Goal: Task Accomplishment & Management: Complete application form

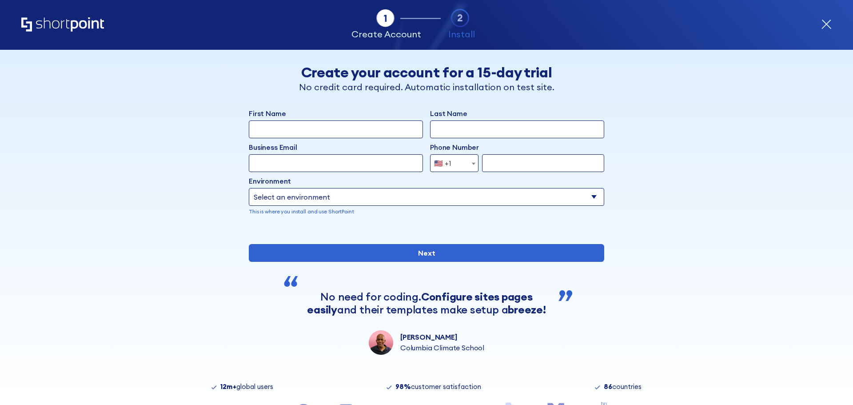
click at [324, 196] on select "Select an environment Microsoft 365 SharePoint Online SharePoint Subscription E…" at bounding box center [427, 197] width 356 height 18
select select "SharePoint SE"
click at [249, 188] on select "Select an environment Microsoft 365 SharePoint Online SharePoint Subscription E…" at bounding box center [427, 197] width 356 height 18
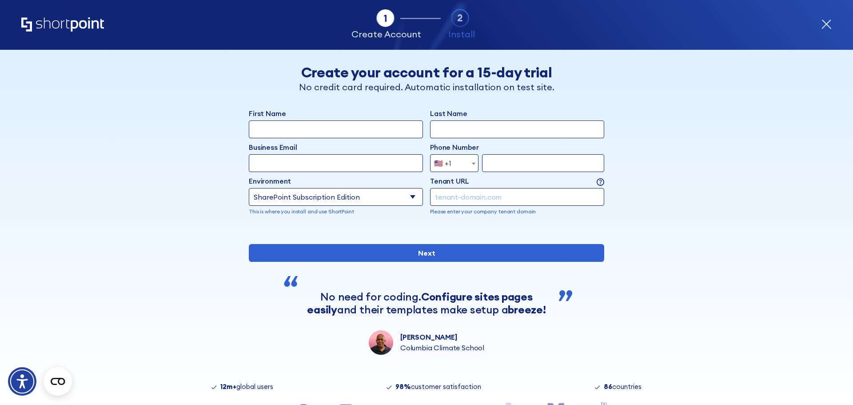
click at [519, 202] on input "form" at bounding box center [517, 197] width 174 height 18
paste input "82nv37.sharepoint.com"
click at [667, 220] on div "Back Back Create your account for a 15-day trial No credit card required. Autom…" at bounding box center [427, 202] width 544 height 305
click at [524, 193] on input "82nv37.sharepoint.com" at bounding box center [517, 197] width 174 height 18
click at [507, 194] on input "82nv37.sharepoint.com" at bounding box center [517, 197] width 174 height 18
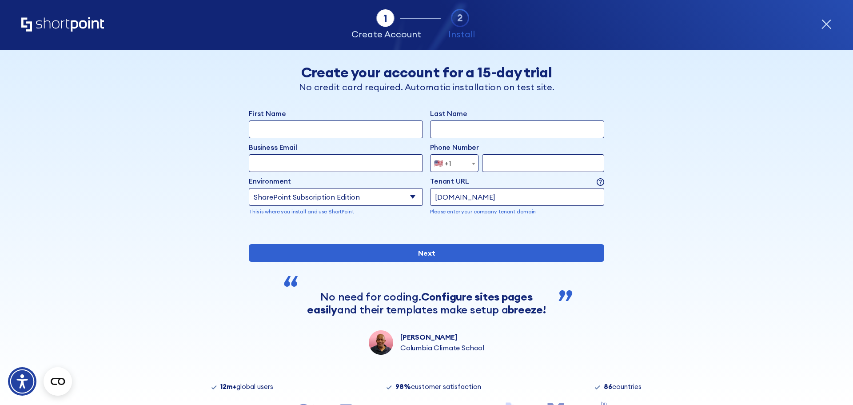
click at [507, 194] on input "82nv37.sharepoint.com" at bounding box center [517, 197] width 174 height 18
paste input "https://82nv37.sharepoint.com/"
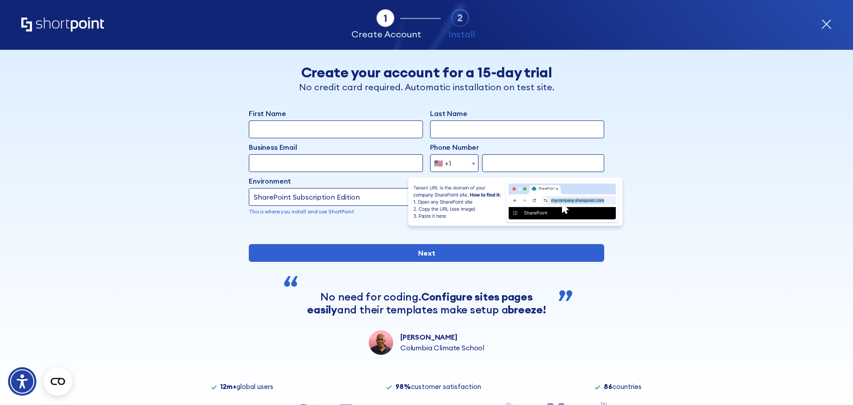
click at [597, 185] on img "form" at bounding box center [515, 204] width 222 height 56
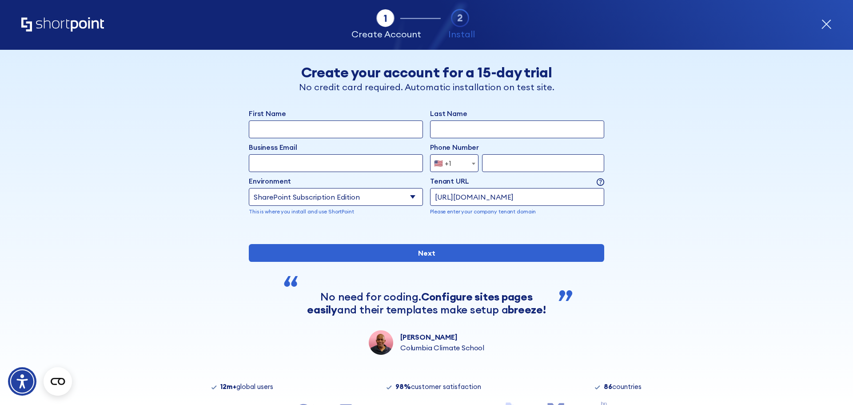
click at [637, 227] on div "Back Back Create your account for a 15-day trial No credit card required. Autom…" at bounding box center [427, 202] width 544 height 305
drag, startPoint x: 457, startPoint y: 196, endPoint x: 417, endPoint y: 193, distance: 40.6
click at [417, 193] on div "Environment Select an environment Microsoft 365 SharePoint Online SharePoint Su…" at bounding box center [427, 196] width 356 height 40
click at [632, 221] on div "Back Back Create your account for a 15-day trial No credit card required. Autom…" at bounding box center [427, 202] width 544 height 305
click at [541, 190] on input "82nv37.sharepoint.com/" at bounding box center [517, 197] width 174 height 18
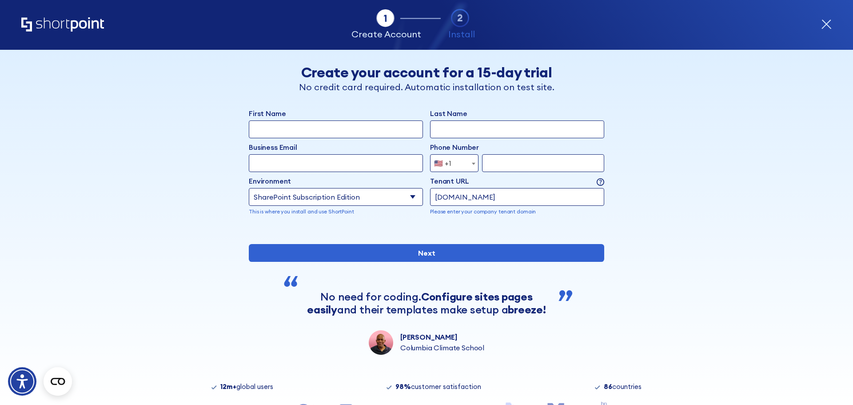
type input "[DOMAIN_NAME]"
click at [660, 234] on div "Back Back Create your account for a 15-day trial No credit card required. Autom…" at bounding box center [427, 202] width 544 height 305
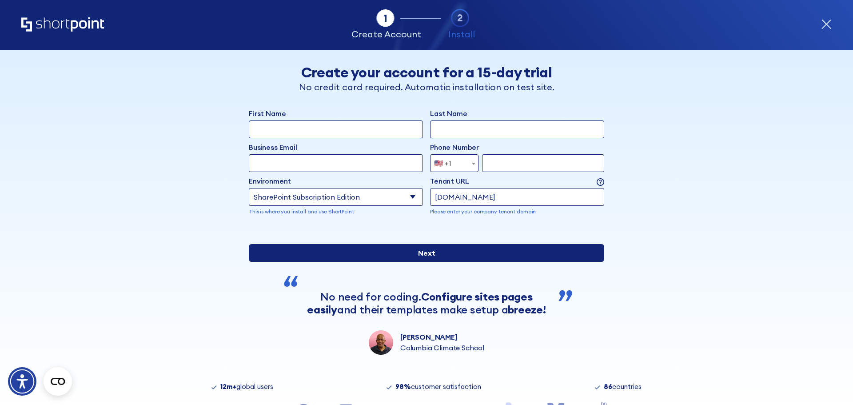
click at [422, 262] on input "Next" at bounding box center [427, 253] width 356 height 18
type input "11111111111"
click at [444, 262] on input "Next" at bounding box center [427, 253] width 356 height 18
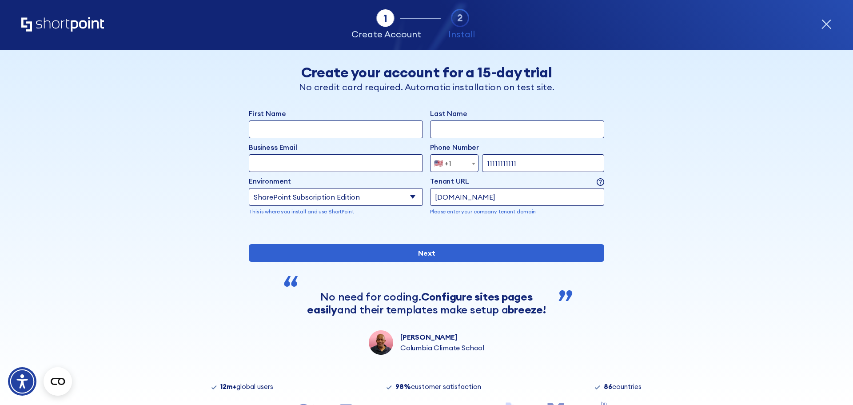
click at [326, 129] on input "First Name" at bounding box center [336, 129] width 174 height 18
type input "r"
type input "irem"
type input "yaprak"
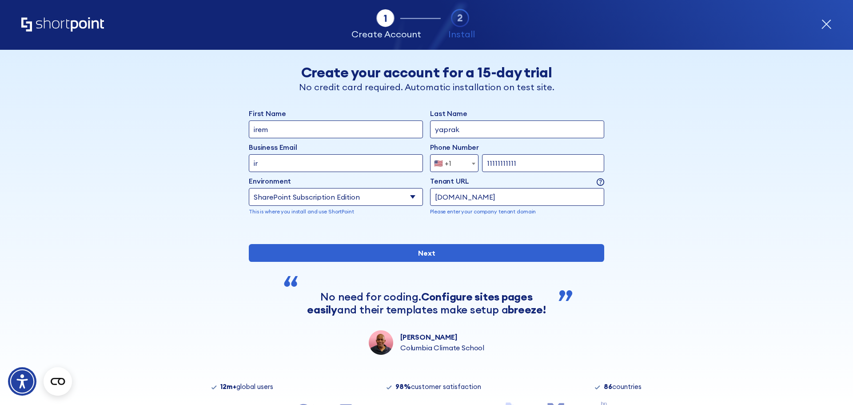
type input "i"
type input "[EMAIL_ADDRESS][DOMAIN_NAME]"
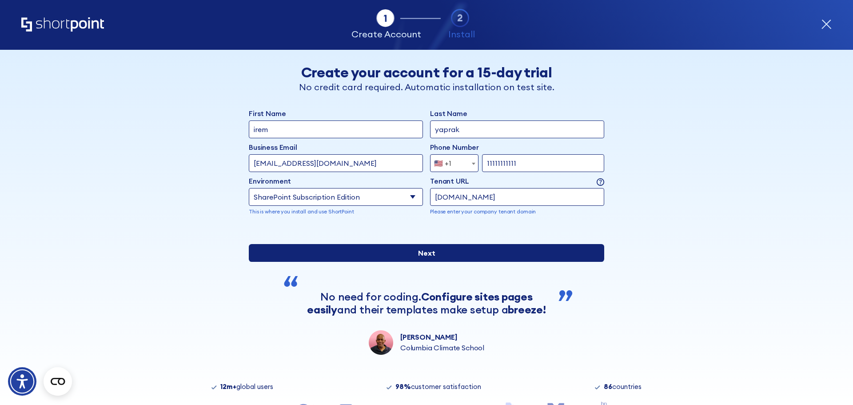
click at [392, 262] on input "Next" at bounding box center [427, 253] width 356 height 18
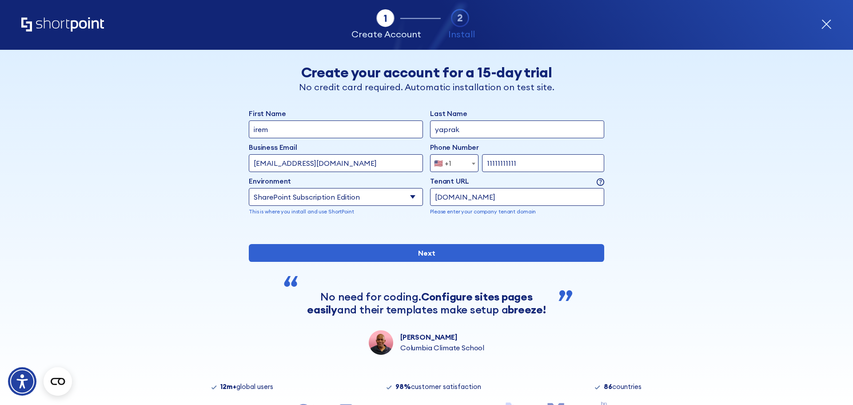
click at [511, 166] on input "11111111111" at bounding box center [543, 163] width 122 height 18
drag, startPoint x: 511, startPoint y: 166, endPoint x: 462, endPoint y: 164, distance: 48.9
click at [462, 164] on div "Afghanistan (+93) Albania (+355) Algeria (+213) American Samoa (+1-684) Andorra…" at bounding box center [517, 163] width 174 height 18
click at [461, 163] on span "🇺🇸 +1" at bounding box center [454, 163] width 48 height 18
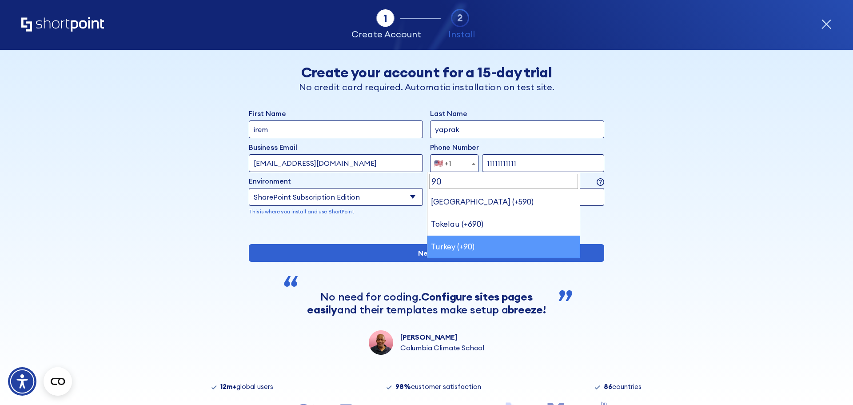
type input "90"
select select "+90"
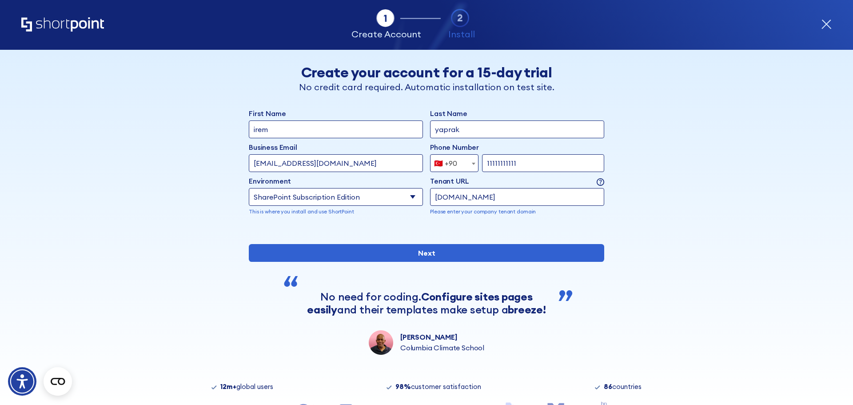
drag, startPoint x: 511, startPoint y: 170, endPoint x: 479, endPoint y: 164, distance: 32.2
click at [482, 164] on input "11111111111" at bounding box center [543, 163] width 122 height 18
type input "4"
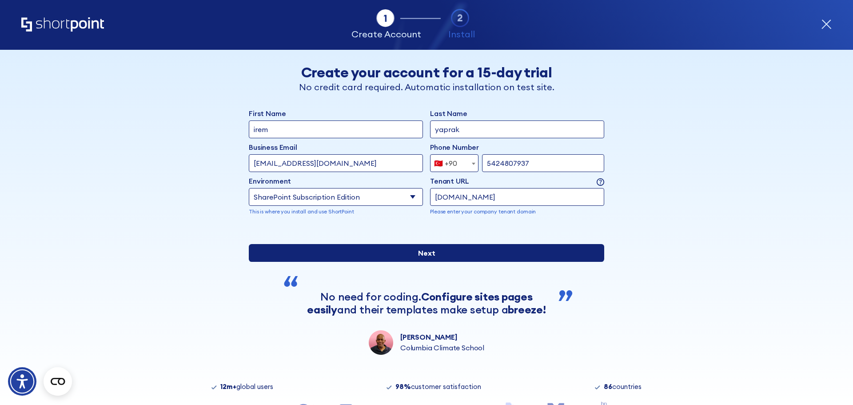
type input "5424807937"
click at [425, 262] on input "Next" at bounding box center [427, 253] width 356 height 18
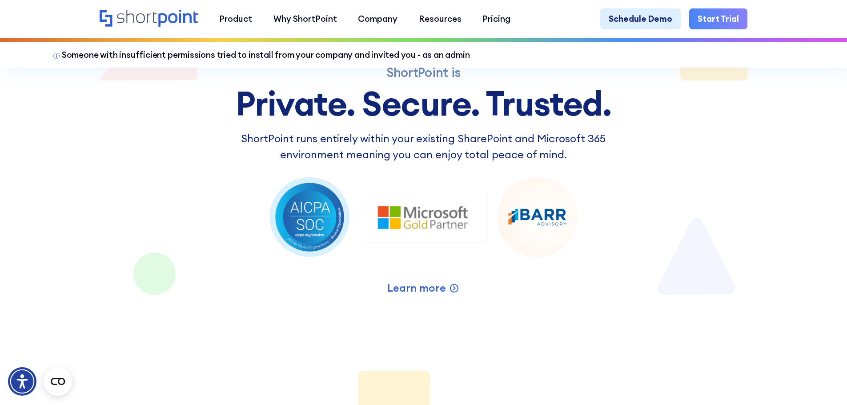
scroll to position [421, 0]
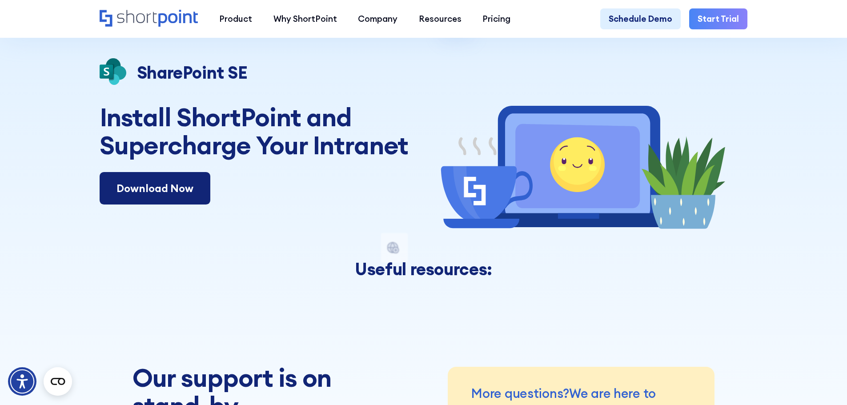
scroll to position [52, 0]
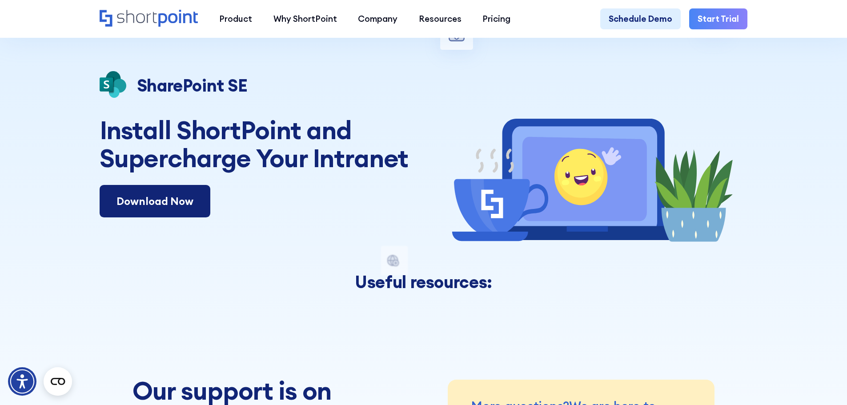
click at [136, 206] on link "Download Now" at bounding box center [155, 201] width 111 height 33
